Goal: Transaction & Acquisition: Purchase product/service

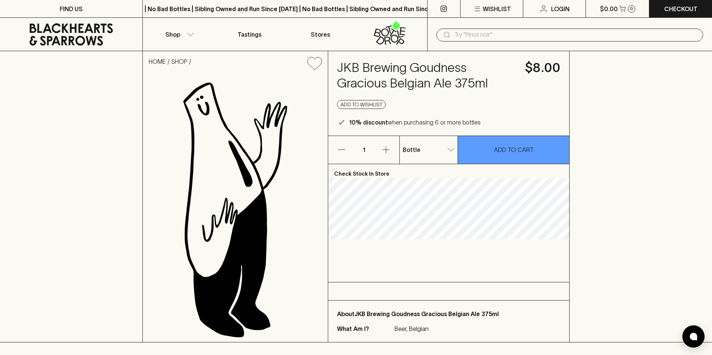
click at [425, 141] on div "Bottle 0 ​" at bounding box center [428, 150] width 58 height 28
click at [421, 181] on p "4 Pack" at bounding box center [414, 177] width 19 height 9
click at [427, 167] on li "Bottle" at bounding box center [428, 163] width 58 height 13
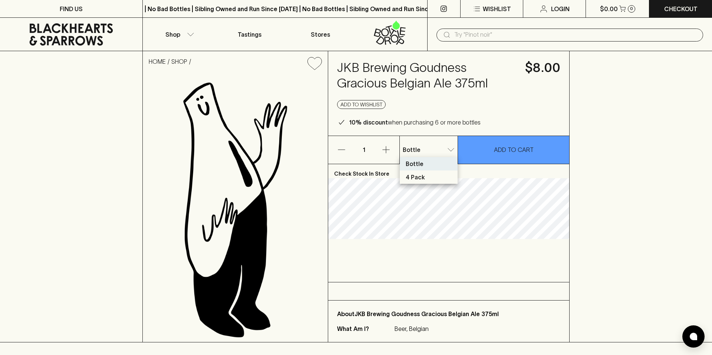
click at [432, 175] on li "4 Pack" at bounding box center [428, 176] width 58 height 13
click at [427, 163] on li "Bottle" at bounding box center [428, 163] width 58 height 13
click at [437, 87] on h4 "JKB Brewing Goudness Gracious Belgian Ale 375ml" at bounding box center [426, 75] width 179 height 31
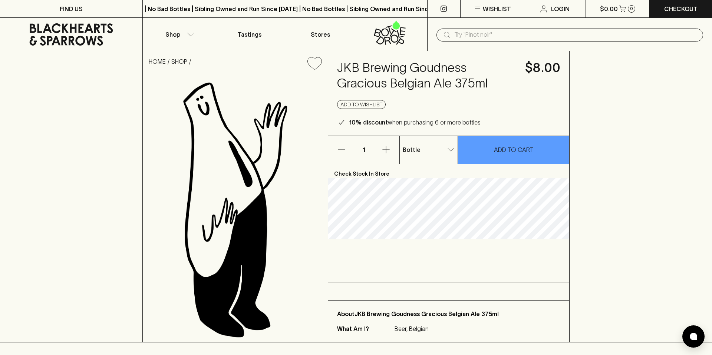
click at [420, 178] on p "4 Pack" at bounding box center [414, 177] width 19 height 9
click at [387, 152] on icon "button" at bounding box center [385, 149] width 9 height 9
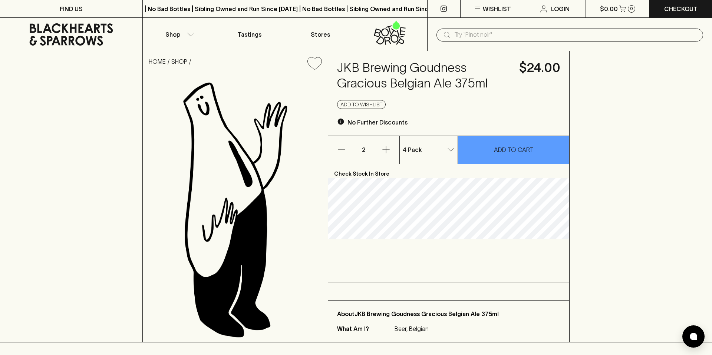
click at [387, 152] on icon "button" at bounding box center [385, 149] width 9 height 9
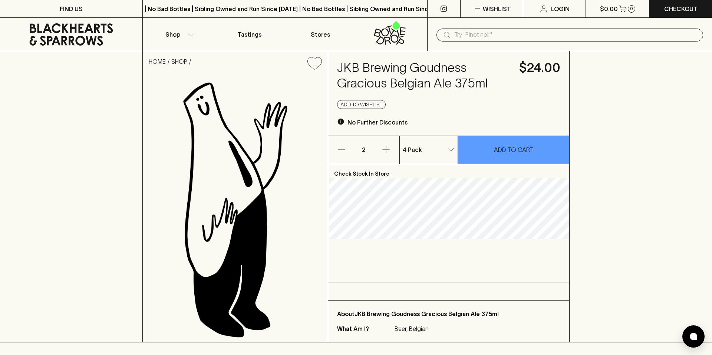
click at [347, 150] on button "button" at bounding box center [341, 150] width 27 height 28
click at [391, 149] on button "button" at bounding box center [385, 150] width 27 height 28
click at [338, 146] on icon "button" at bounding box center [341, 149] width 9 height 9
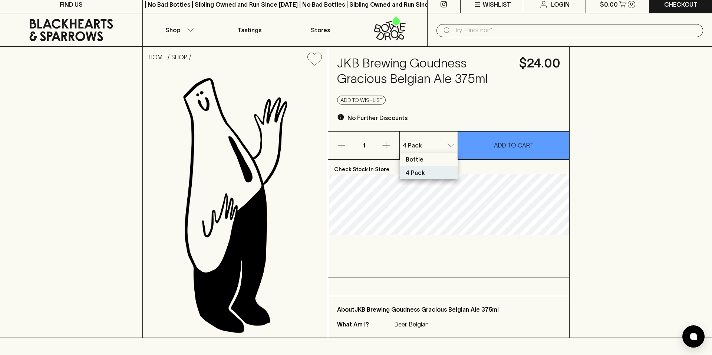
click at [418, 158] on p "Bottle" at bounding box center [414, 159] width 18 height 9
type input "0"
drag, startPoint x: 355, startPoint y: 145, endPoint x: 362, endPoint y: 145, distance: 6.7
click at [356, 145] on p "1" at bounding box center [364, 146] width 18 height 28
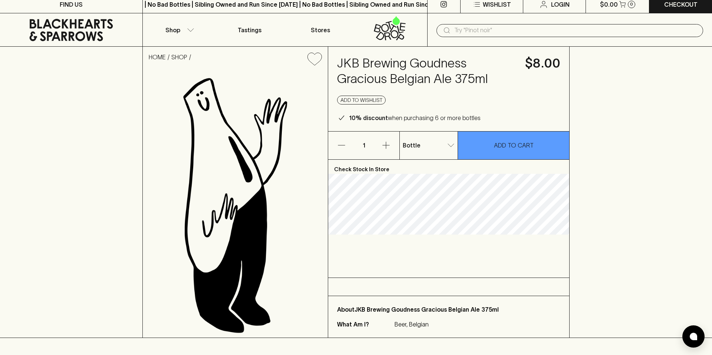
click at [364, 145] on p "1" at bounding box center [364, 146] width 18 height 28
click at [391, 146] on button "button" at bounding box center [385, 146] width 27 height 28
click at [390, 146] on button "button" at bounding box center [385, 146] width 27 height 28
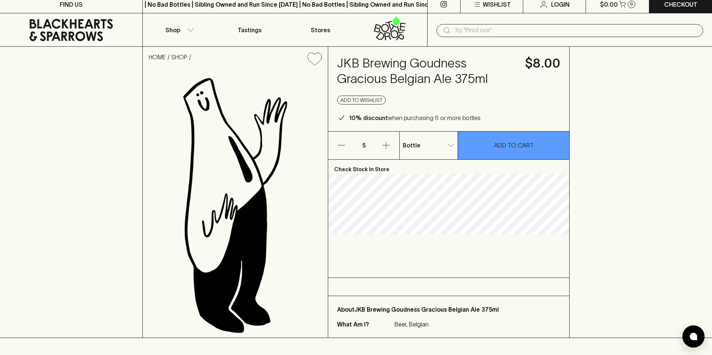
click at [390, 146] on button "button" at bounding box center [385, 146] width 27 height 28
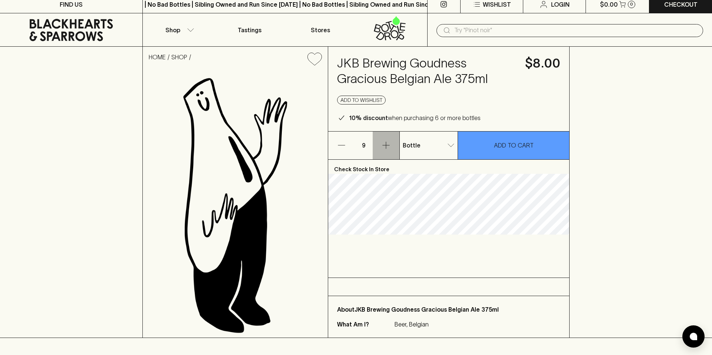
click at [390, 146] on button "button" at bounding box center [385, 146] width 27 height 28
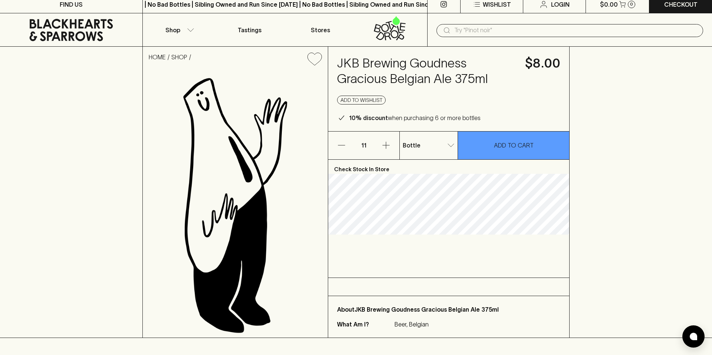
click at [390, 146] on button "button" at bounding box center [385, 146] width 27 height 28
click at [338, 148] on icon "button" at bounding box center [341, 145] width 9 height 9
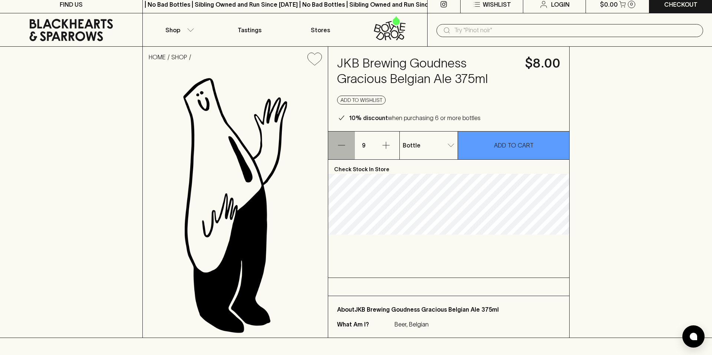
click at [338, 148] on icon "button" at bounding box center [341, 145] width 9 height 9
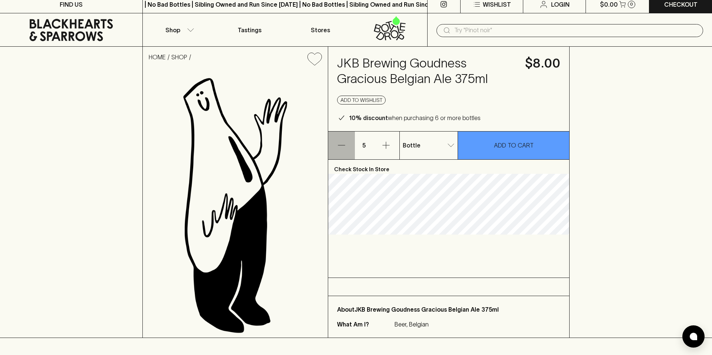
click at [338, 148] on icon "button" at bounding box center [341, 145] width 9 height 9
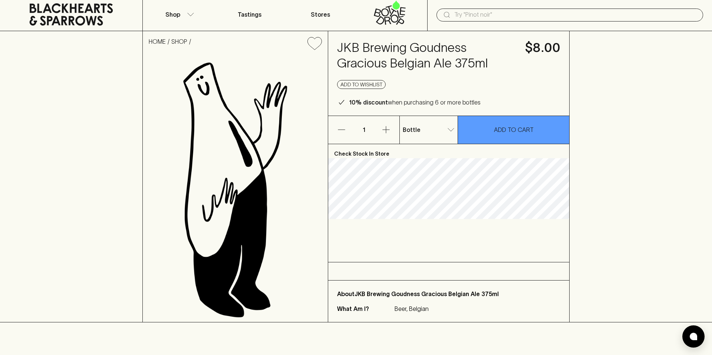
scroll to position [0, 0]
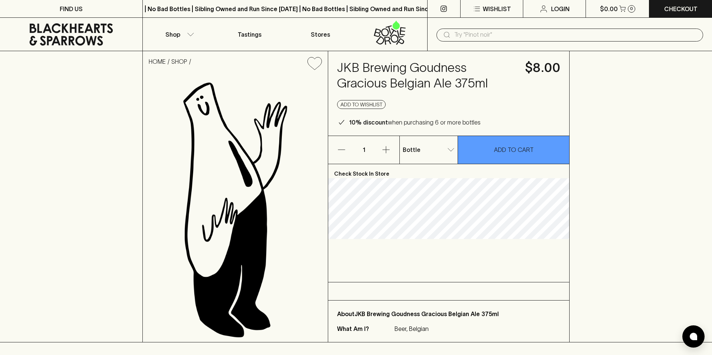
click at [268, 134] on img at bounding box center [235, 209] width 185 height 266
click at [213, 143] on img at bounding box center [235, 209] width 185 height 266
click at [387, 145] on icon "button" at bounding box center [385, 149] width 9 height 9
click at [160, 61] on link "HOME" at bounding box center [157, 61] width 17 height 7
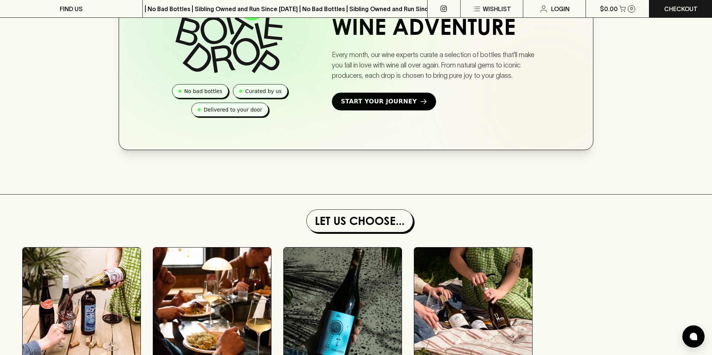
scroll to position [307, 0]
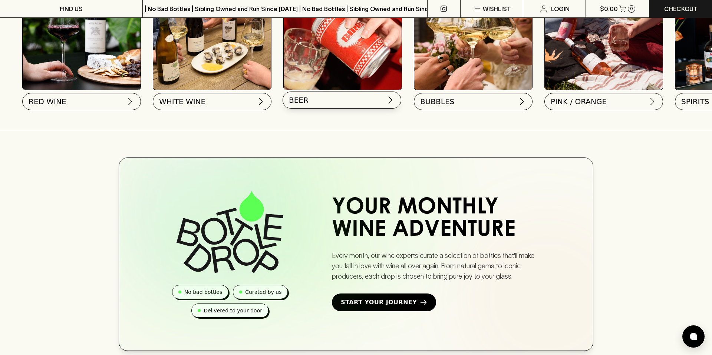
click at [333, 100] on button "BEER" at bounding box center [341, 100] width 119 height 17
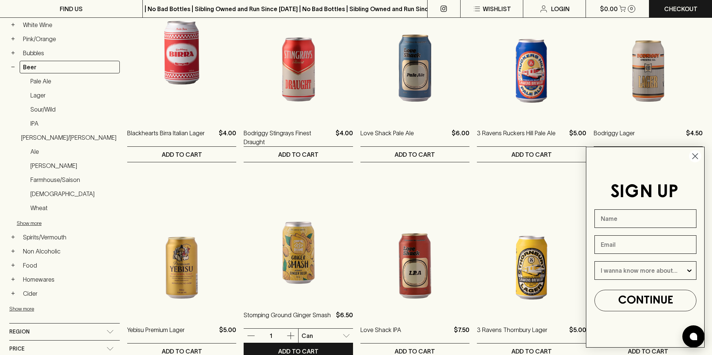
scroll to position [204, 0]
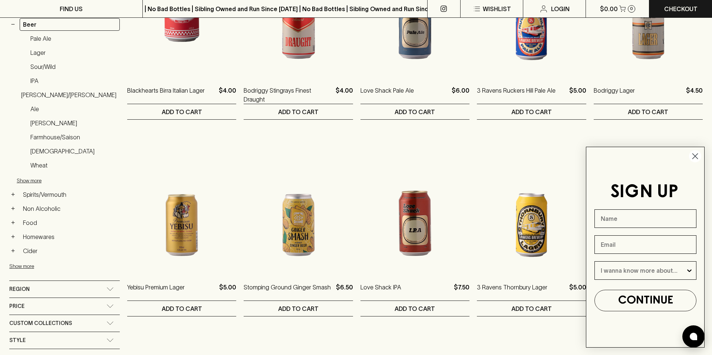
click at [697, 156] on circle "Close dialog" at bounding box center [695, 156] width 12 height 12
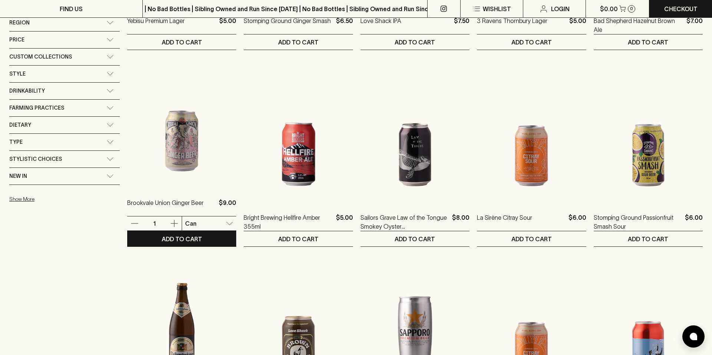
scroll to position [623, 0]
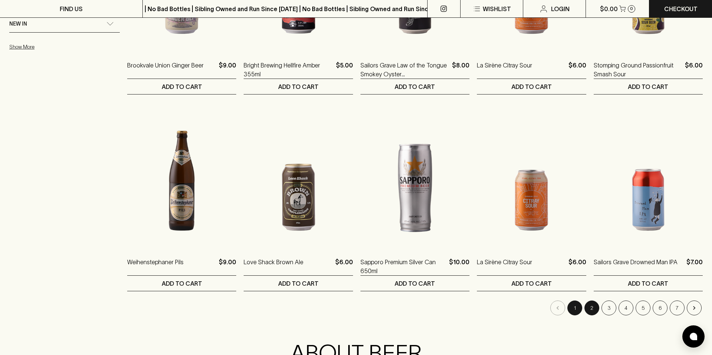
click at [591, 308] on button "2" at bounding box center [591, 308] width 15 height 15
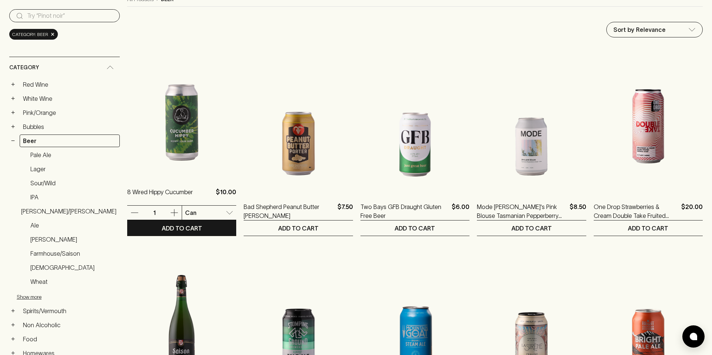
scroll to position [50, 0]
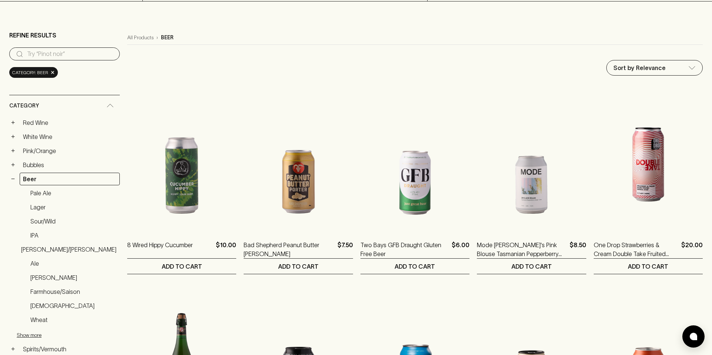
click at [48, 210] on link "Lager" at bounding box center [73, 207] width 93 height 13
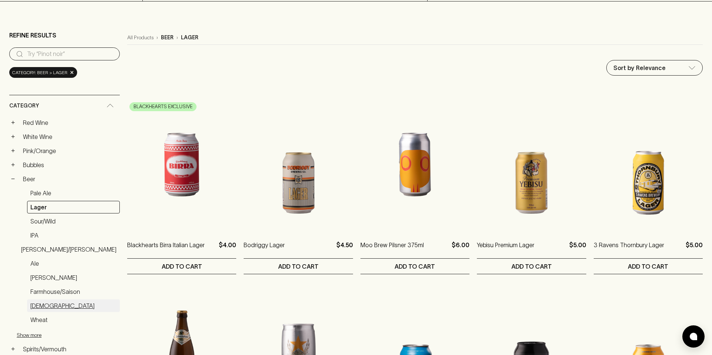
click at [46, 303] on link "[DEMOGRAPHIC_DATA]" at bounding box center [73, 305] width 93 height 13
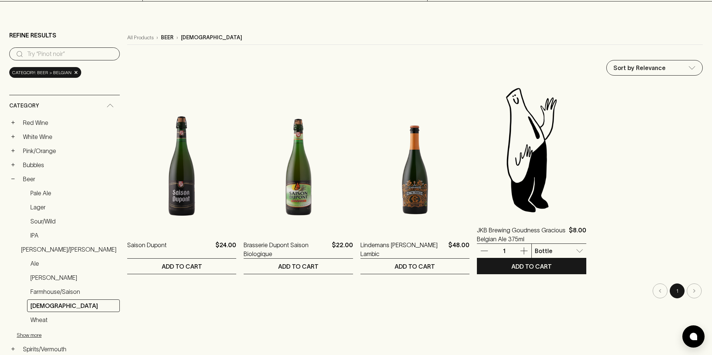
click at [521, 165] on img at bounding box center [531, 150] width 109 height 130
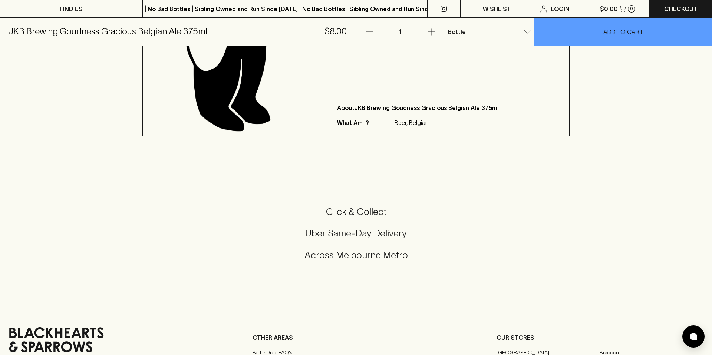
scroll to position [23, 0]
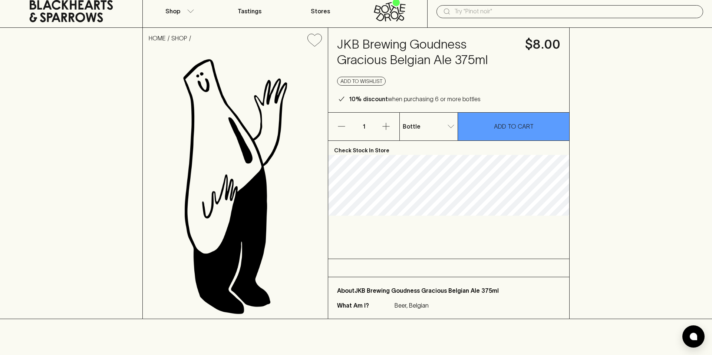
click at [259, 212] on img at bounding box center [235, 186] width 185 height 266
click at [241, 209] on img at bounding box center [235, 186] width 185 height 266
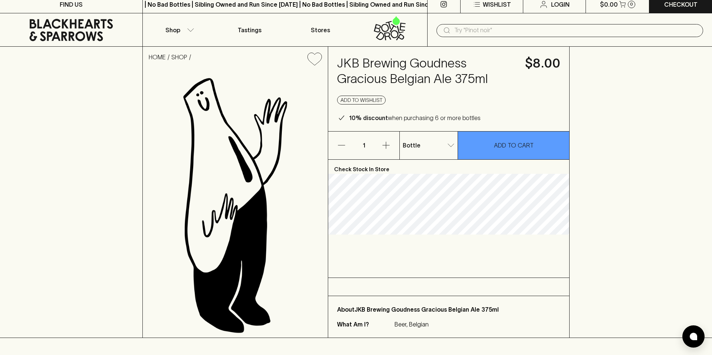
scroll to position [9, 0]
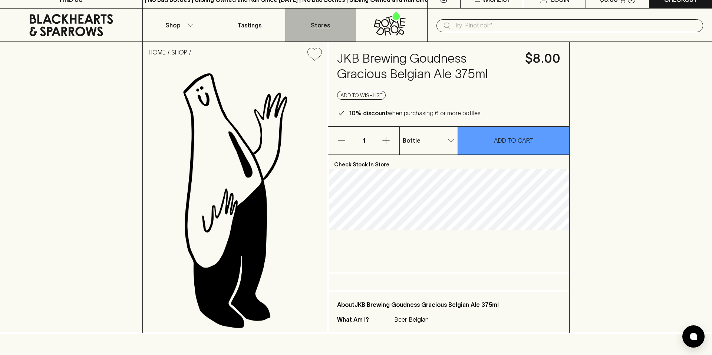
click at [319, 25] on p "Stores" at bounding box center [320, 25] width 19 height 9
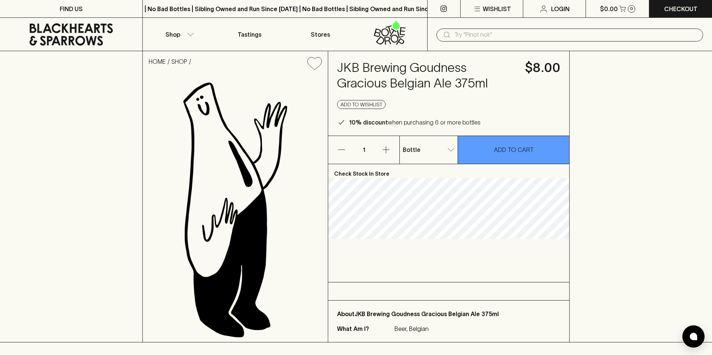
click at [485, 83] on h4 "JKB Brewing Goudness Gracious Belgian Ale 375ml" at bounding box center [426, 75] width 179 height 31
